Goal: Transaction & Acquisition: Purchase product/service

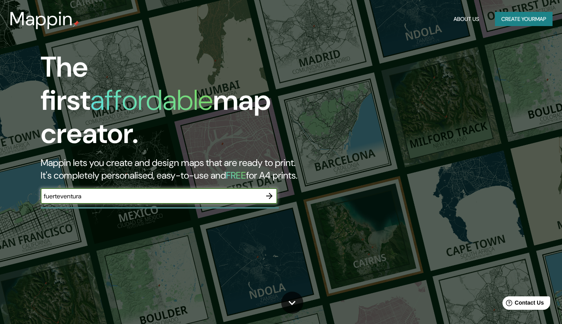
type input "Fuerteventura"
click at [271, 191] on icon "button" at bounding box center [269, 195] width 9 height 9
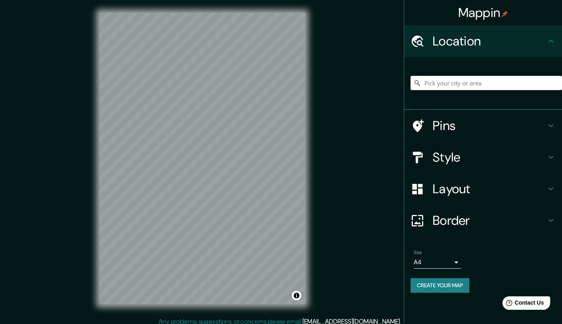
click at [469, 125] on h4 "Pins" at bounding box center [490, 126] width 114 height 16
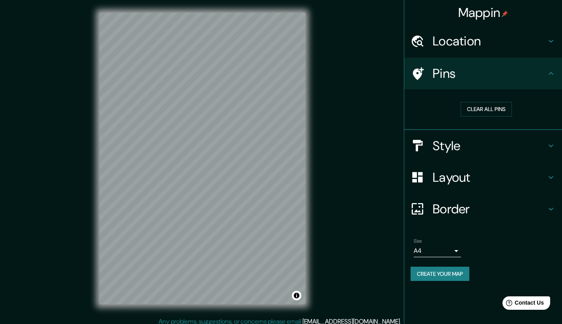
click at [475, 85] on div "Pins" at bounding box center [484, 74] width 158 height 32
click at [482, 24] on div "Mappin" at bounding box center [484, 12] width 158 height 25
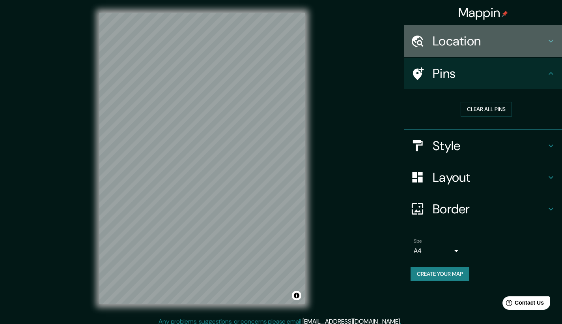
click at [481, 35] on h4 "Location" at bounding box center [490, 41] width 114 height 16
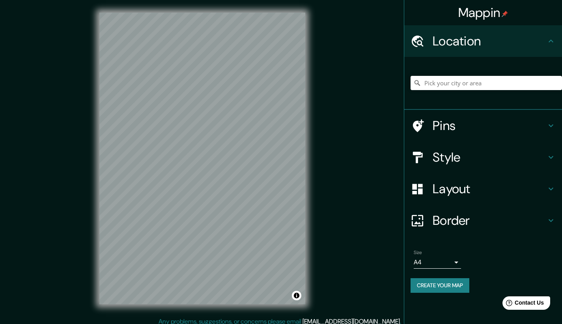
click at [495, 154] on h4 "Style" at bounding box center [490, 157] width 114 height 16
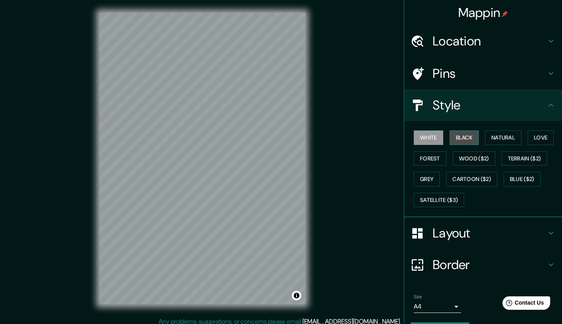
click at [468, 140] on button "Black" at bounding box center [465, 137] width 30 height 15
click at [439, 153] on button "Forest" at bounding box center [430, 158] width 33 height 15
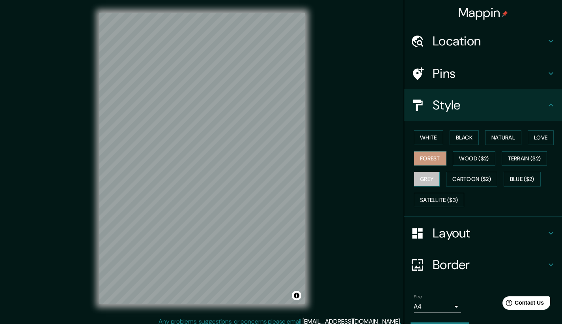
click at [435, 175] on button "Grey" at bounding box center [427, 179] width 26 height 15
